Goal: Task Accomplishment & Management: Use online tool/utility

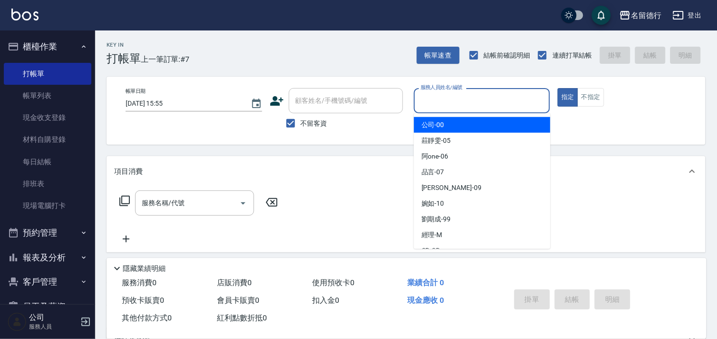
click at [445, 97] on input "服務人員姓名/編號" at bounding box center [482, 100] width 128 height 17
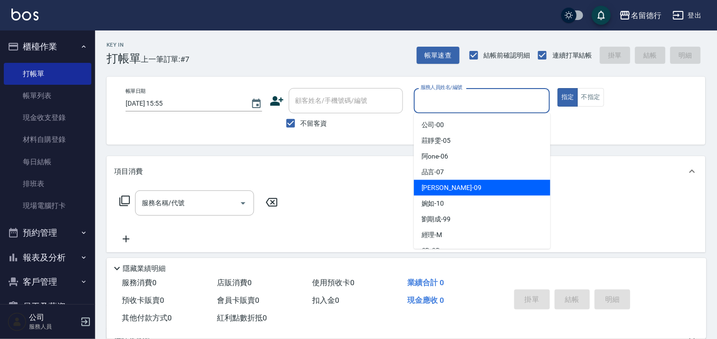
click at [430, 193] on div "[PERSON_NAME] -09" at bounding box center [482, 188] width 137 height 16
type input "[PERSON_NAME]-09"
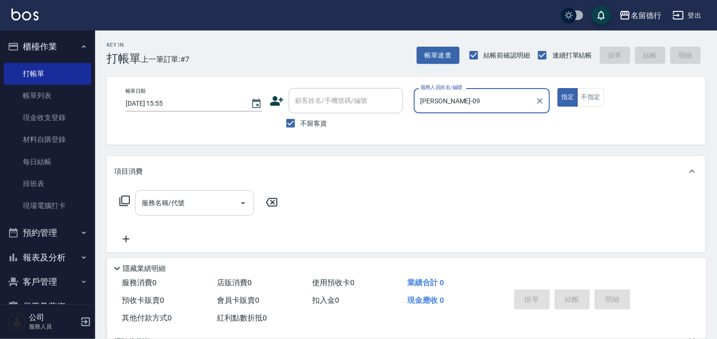
click at [166, 203] on div "服務名稱/代號 服務名稱/代號" at bounding box center [194, 202] width 119 height 25
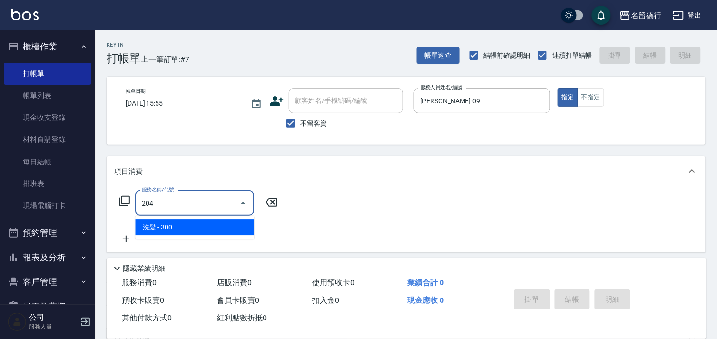
click at [178, 226] on span "洗髮 - 300" at bounding box center [194, 227] width 119 height 16
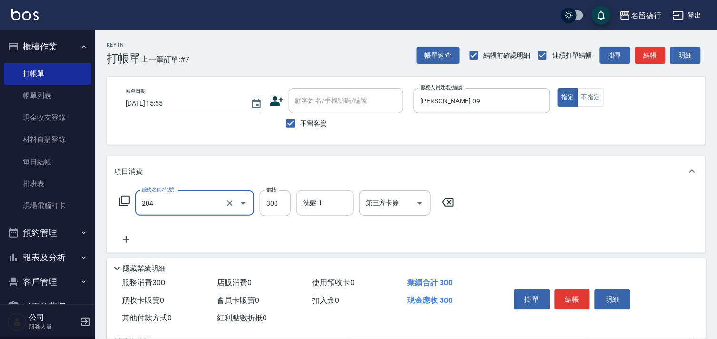
click at [319, 194] on div "洗髮-1" at bounding box center [325, 202] width 57 height 25
type input "洗髮(204)"
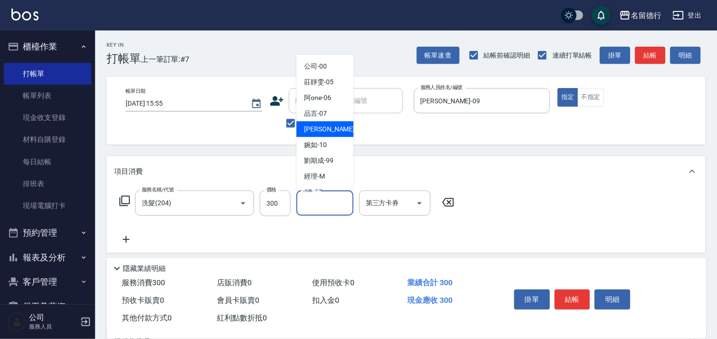
click at [316, 130] on span "[PERSON_NAME] -09" at bounding box center [334, 129] width 60 height 10
type input "[PERSON_NAME]-09"
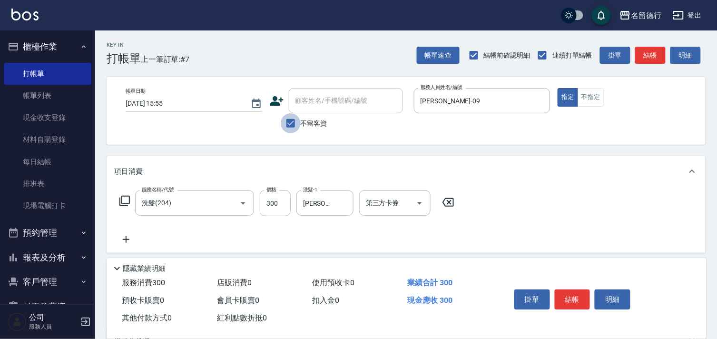
click at [289, 119] on input "不留客資" at bounding box center [291, 123] width 20 height 20
checkbox input "false"
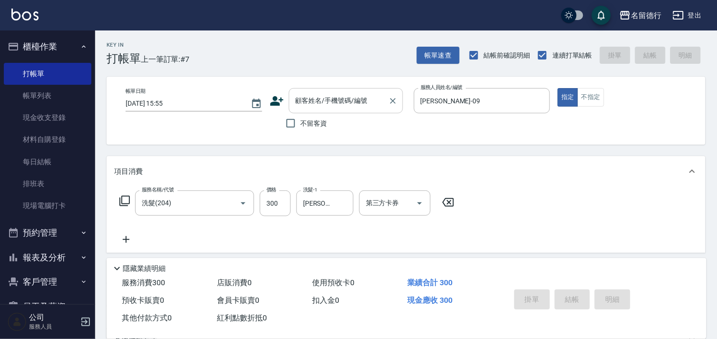
click at [311, 103] on input "顧客姓名/手機號碼/編號" at bounding box center [338, 100] width 91 height 17
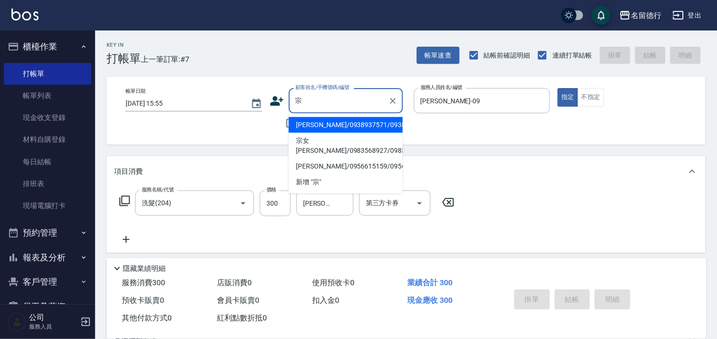
click at [313, 124] on li "[PERSON_NAME]/0938937571/0938937571" at bounding box center [346, 125] width 114 height 16
type input "[PERSON_NAME]/0938937571/0938937571"
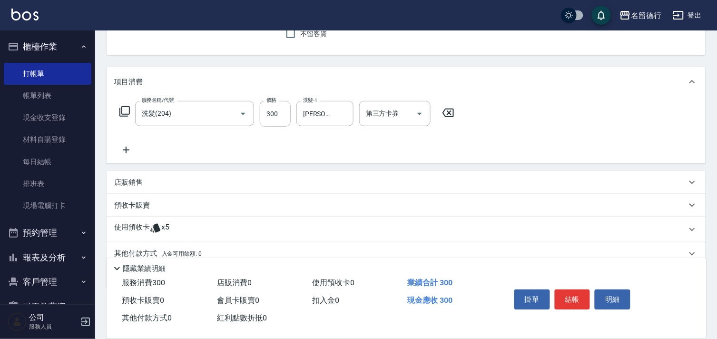
scroll to position [106, 0]
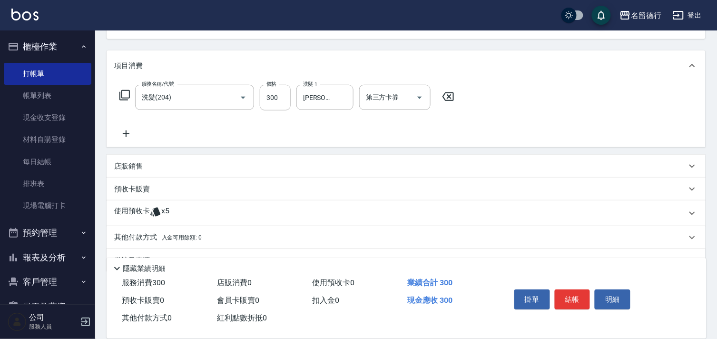
click at [130, 214] on p "使用預收卡" at bounding box center [132, 213] width 36 height 14
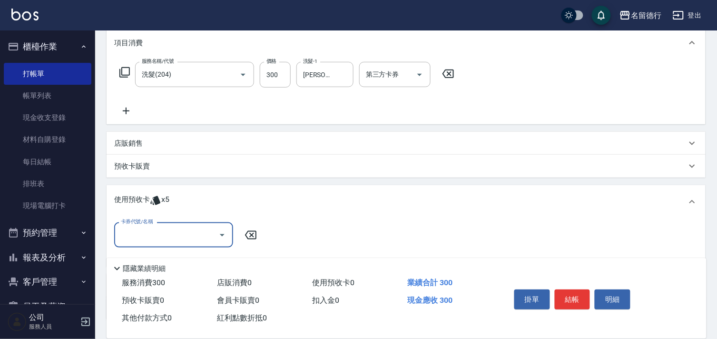
scroll to position [0, 0]
click at [144, 232] on input "卡券代號/名稱" at bounding box center [167, 235] width 96 height 17
drag, startPoint x: 160, startPoint y: 262, endPoint x: 173, endPoint y: 256, distance: 13.6
click at [160, 262] on div "113剪髮卡五格預收 剩餘5張" at bounding box center [173, 259] width 119 height 16
type input "113剪髮卡五格預收"
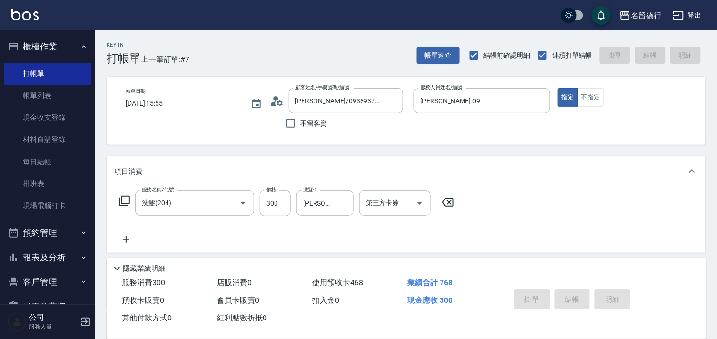
type input "[DATE] 16:45"
